Goal: Information Seeking & Learning: Learn about a topic

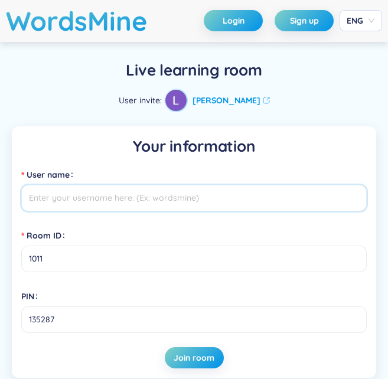
click at [215, 204] on input "User name" at bounding box center [194, 198] width 346 height 27
type input "[PERSON_NAME]"
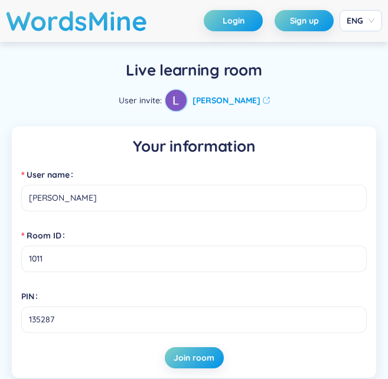
click at [217, 372] on div "Your information User name Võ [GEOGRAPHIC_DATA] ID 1011 PIN 135287 Join room" at bounding box center [194, 252] width 365 height 252
click at [205, 360] on span "Join room" at bounding box center [194, 358] width 41 height 12
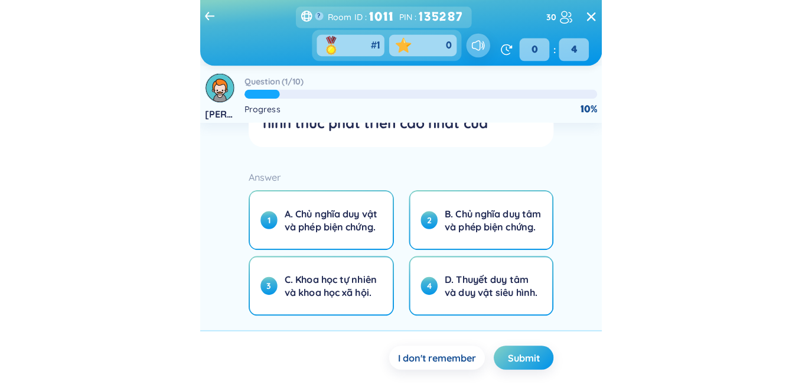
scroll to position [99, 0]
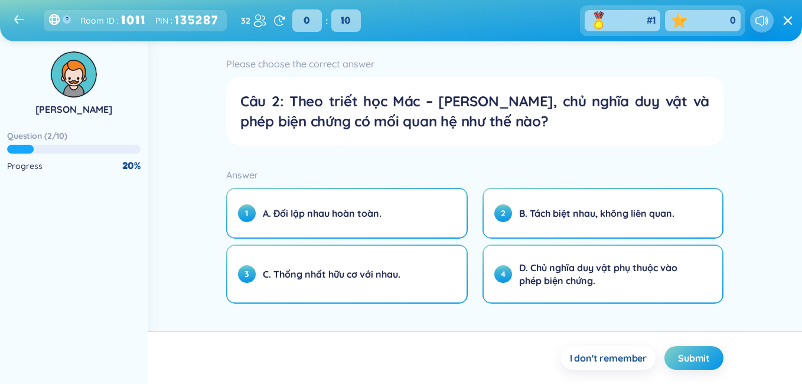
drag, startPoint x: 797, startPoint y: 109, endPoint x: 797, endPoint y: 141, distance: 31.9
click at [388, 141] on div "[PERSON_NAME] Question ( 2 / 10 ) Progress 20 % Remaining time ? 0 : 10 Please …" at bounding box center [401, 212] width 802 height 343
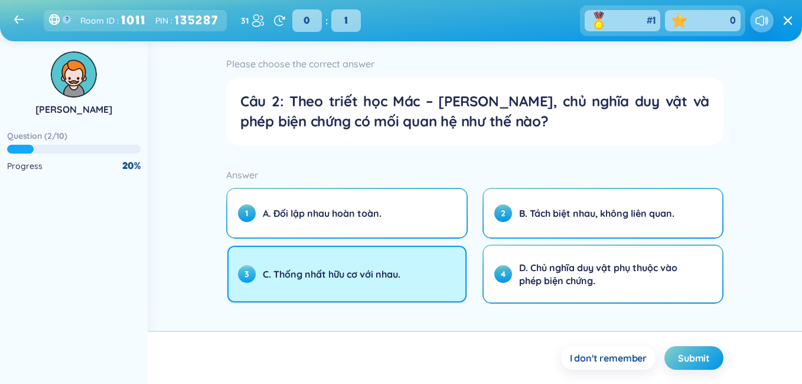
click at [388, 272] on button "3 C. Thống nhất hữu cơ với nhau." at bounding box center [346, 274] width 239 height 57
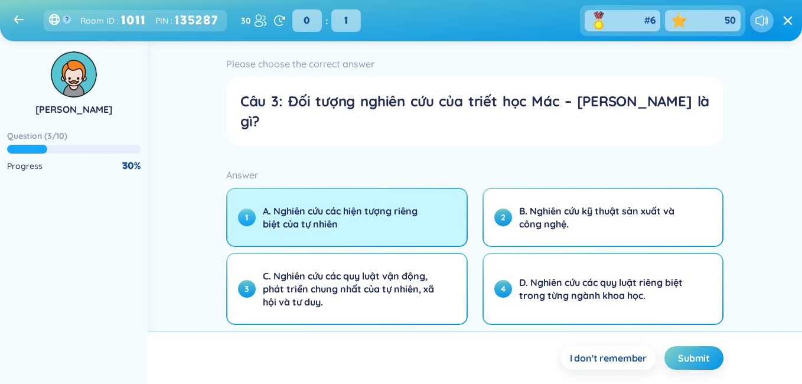
click at [388, 204] on span "A. Nghiên cứu các hiện tượng riêng biệt của tự nhiên" at bounding box center [350, 217] width 174 height 26
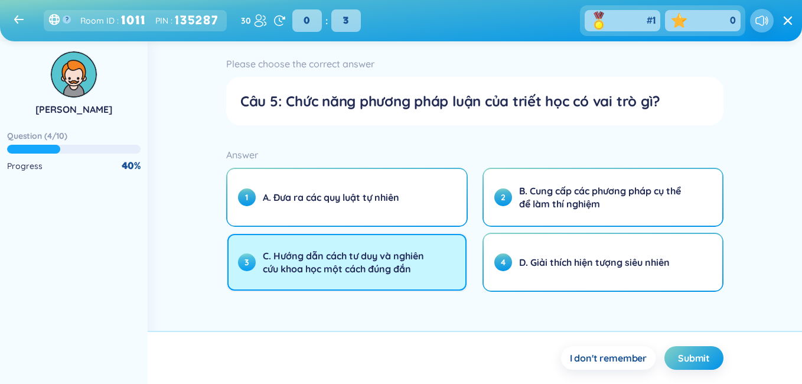
click at [388, 269] on span "C. Hướng dẫn cách tư duy và nghiên cứu khoa học một cách đúng đắn" at bounding box center [350, 262] width 174 height 26
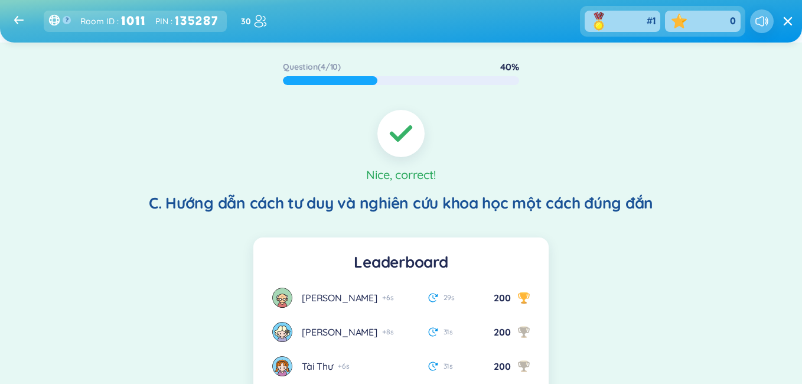
scroll to position [0, 0]
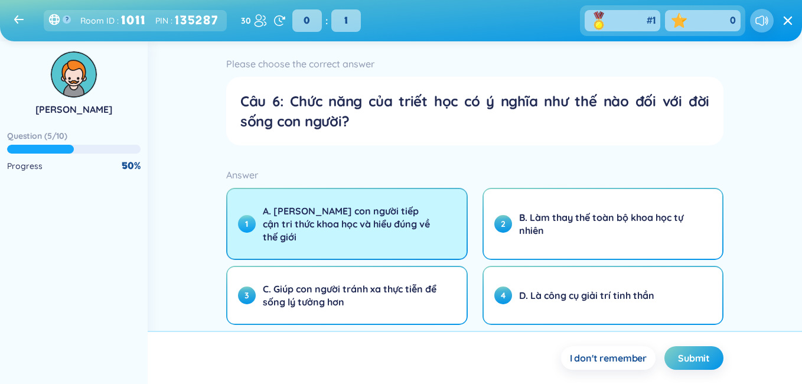
click at [388, 226] on span "A. [PERSON_NAME] con người tiếp cận tri thức khoa học và hiểu đúng về thế giới" at bounding box center [350, 223] width 174 height 39
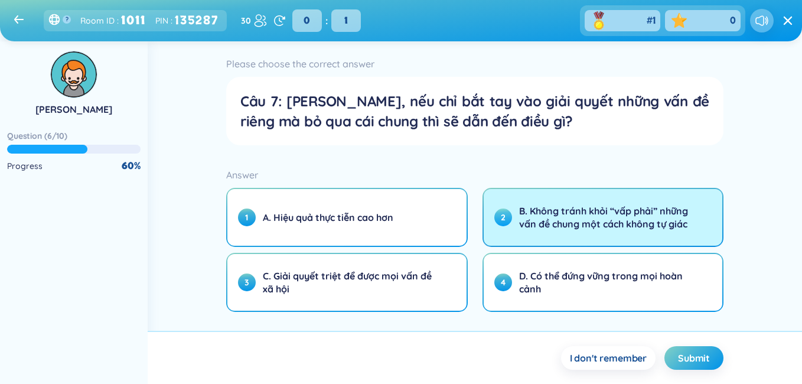
click at [388, 223] on span "B. Không tránh khỏi “vấp phải” những vấn đề chung một cách không tự giác" at bounding box center [606, 217] width 174 height 26
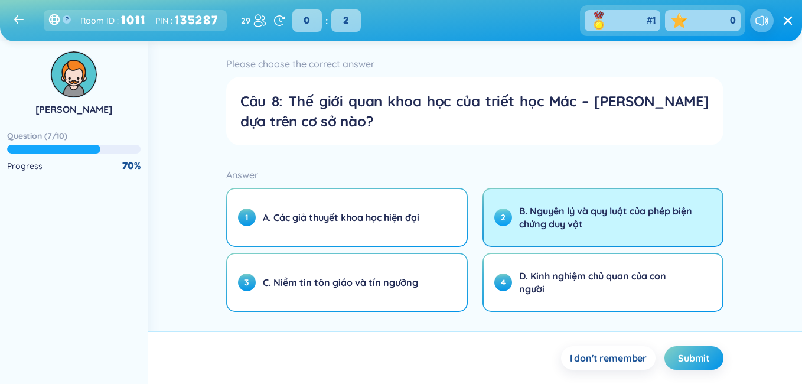
click at [388, 216] on span "B. Nguyên lý và quy luật của phép biện chứng duy vật" at bounding box center [606, 217] width 174 height 26
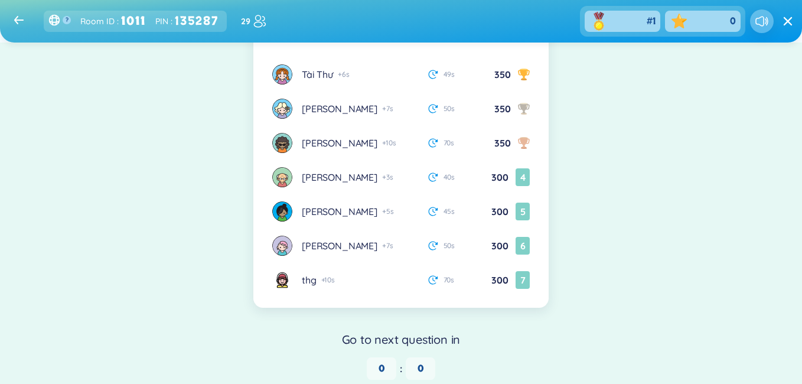
scroll to position [249, 0]
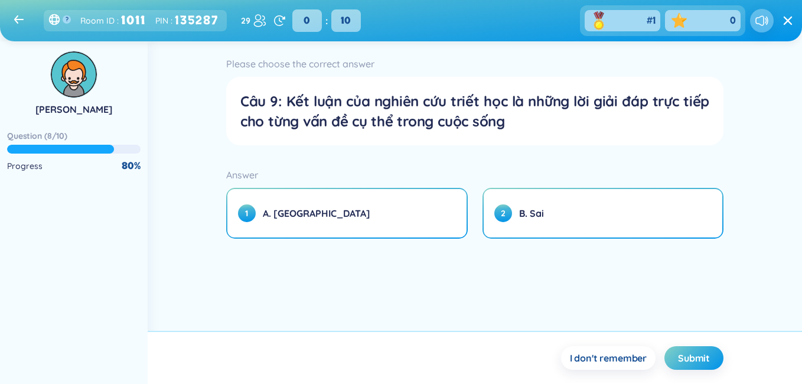
drag, startPoint x: 796, startPoint y: 90, endPoint x: 783, endPoint y: 147, distance: 58.2
click at [388, 147] on div "[PERSON_NAME] Question ( 8 / 10 ) Progress 80 % Remaining time ? 0 : 10 Please …" at bounding box center [401, 212] width 802 height 343
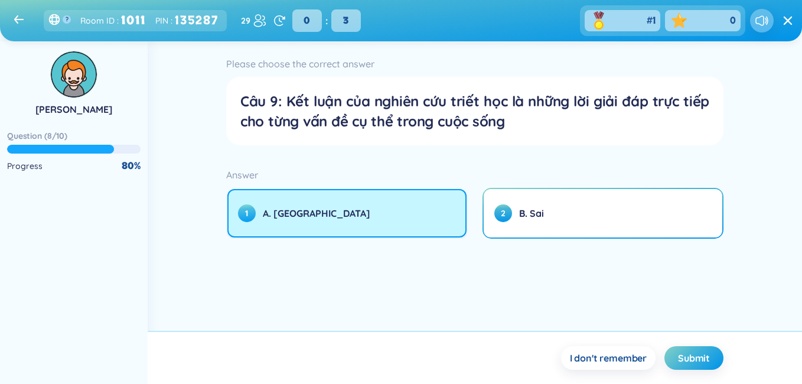
click at [388, 204] on button "1 A. [GEOGRAPHIC_DATA]" at bounding box center [346, 213] width 239 height 48
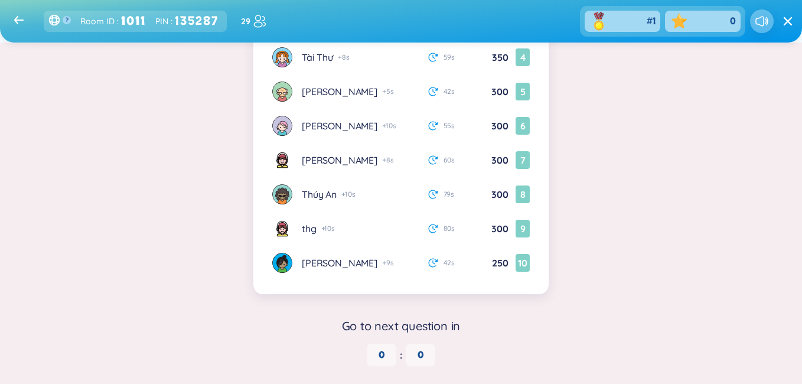
scroll to position [0, 0]
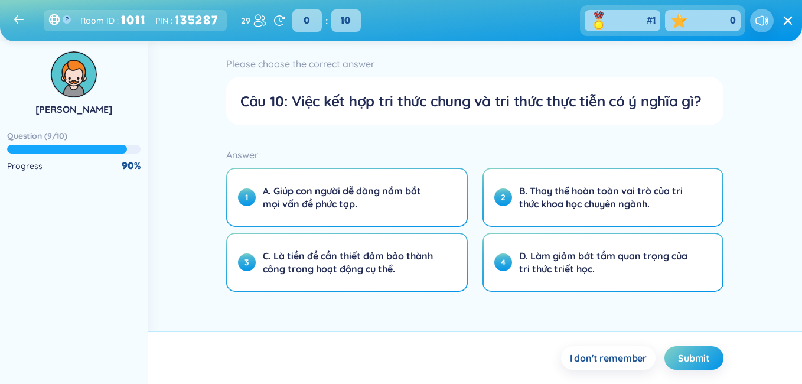
drag, startPoint x: 528, startPoint y: 124, endPoint x: 535, endPoint y: 71, distance: 53.6
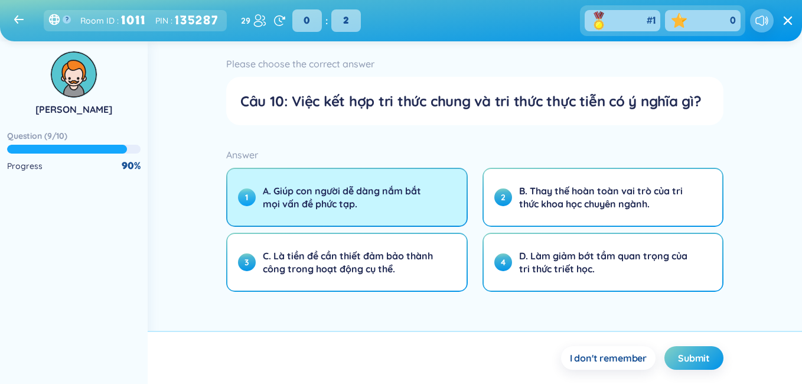
click at [388, 204] on span "A. Giúp con người dễ dàng nắm bắt mọi vấn đề phức tạp." at bounding box center [350, 197] width 174 height 26
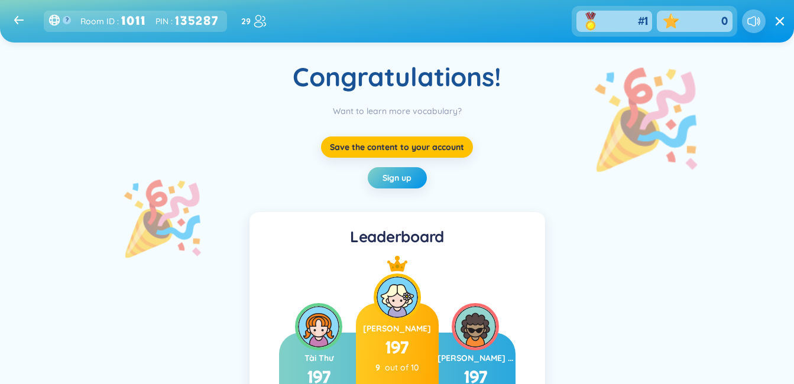
drag, startPoint x: 527, startPoint y: 239, endPoint x: 533, endPoint y: 190, distance: 48.8
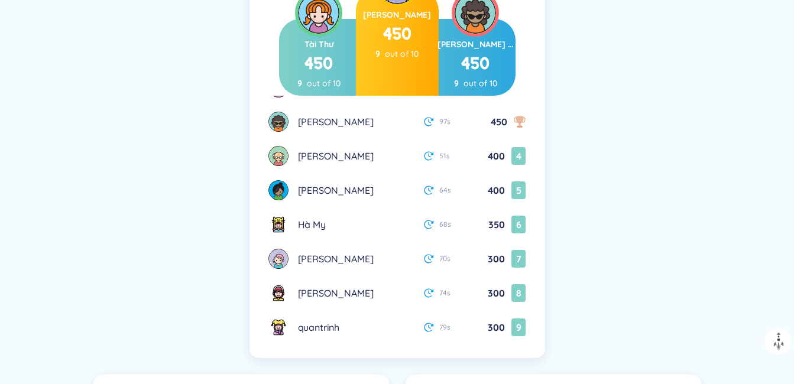
scroll to position [106, 0]
